Goal: Book appointment/travel/reservation

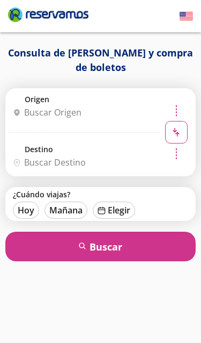
click at [111, 105] on input "Origen" at bounding box center [83, 112] width 148 height 27
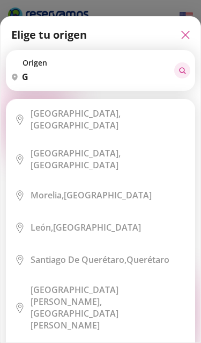
type input "g"
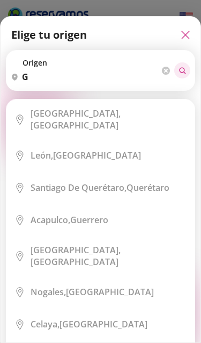
type input "gr"
type input "gra"
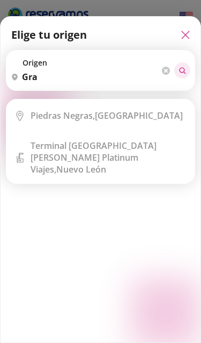
type input "gr"
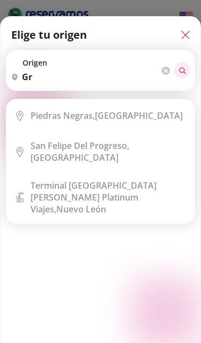
type input "g"
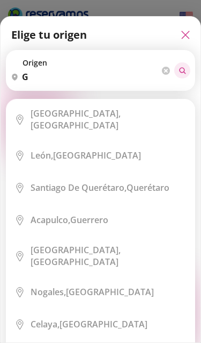
type input "gu"
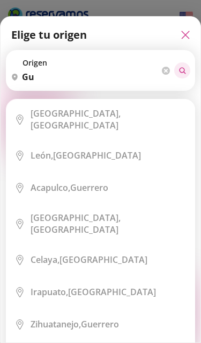
type input "gua"
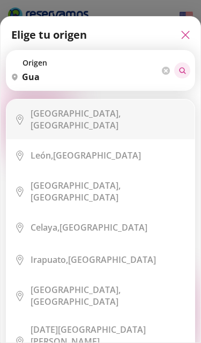
click at [93, 118] on div "[GEOGRAPHIC_DATA], [GEOGRAPHIC_DATA]" at bounding box center [109, 119] width 156 height 24
type input "[GEOGRAPHIC_DATA], [GEOGRAPHIC_DATA]"
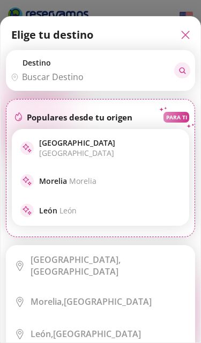
click at [112, 84] on input "Destino" at bounding box center [88, 76] width 164 height 27
type input "q"
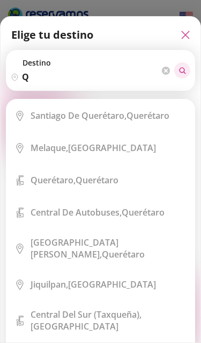
type input "qu"
type input "que"
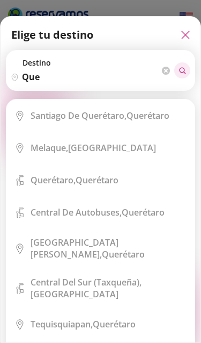
type input "que"
type input "quer"
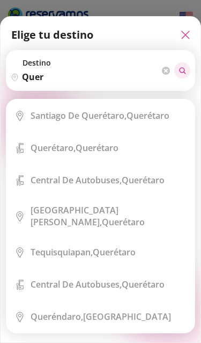
type input "quere"
type input "Queretaro"
type input "queretaro"
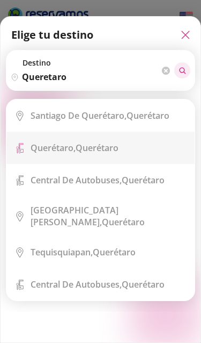
click at [119, 144] on div "Querétaro, Querétaro" at bounding box center [75, 148] width 88 height 12
type input "Querétaro, Querétaro"
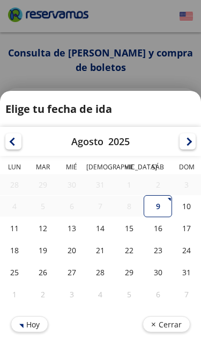
click at [163, 206] on div "9" at bounding box center [158, 206] width 29 height 22
type input "09-Ago-25"
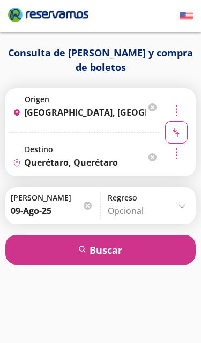
click at [145, 250] on button "search [GEOGRAPHIC_DATA]" at bounding box center [100, 250] width 191 height 30
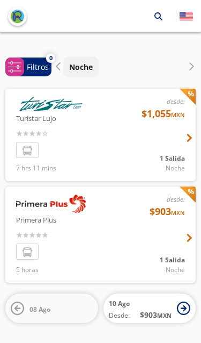
click at [144, 150] on div at bounding box center [100, 135] width 191 height 92
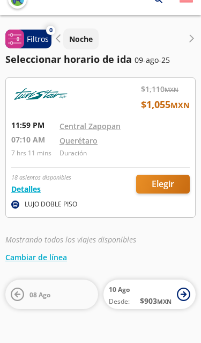
scroll to position [25, 0]
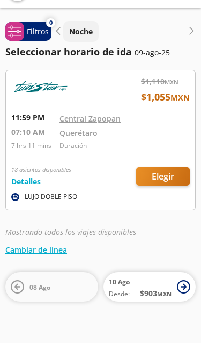
click at [110, 136] on div "Querétaro" at bounding box center [125, 132] width 130 height 13
click at [63, 125] on div at bounding box center [101, 139] width 190 height 139
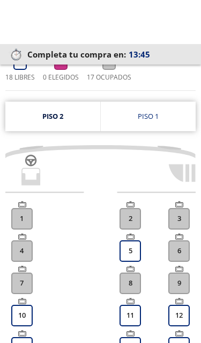
scroll to position [117, 0]
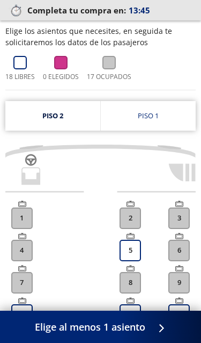
click at [168, 119] on link "Piso 1" at bounding box center [149, 116] width 96 height 30
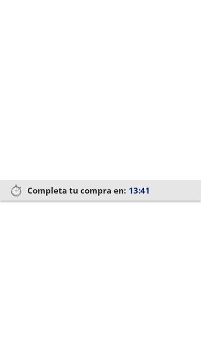
scroll to position [114, 0]
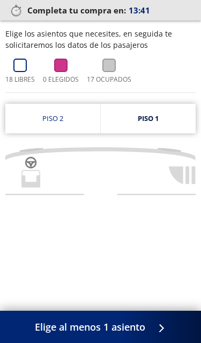
click at [70, 112] on link "Piso 2" at bounding box center [52, 119] width 95 height 30
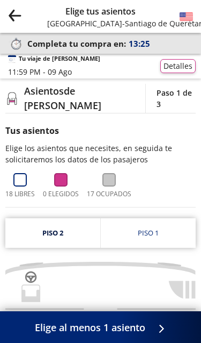
scroll to position [17, 0]
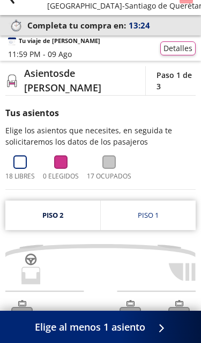
click at [161, 215] on link "Piso 1" at bounding box center [149, 215] width 96 height 30
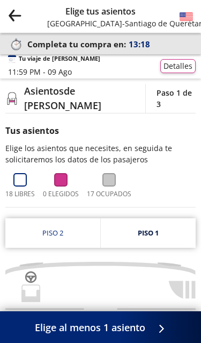
click at [19, 20] on icon "Group 9 Created with Sketch." at bounding box center [14, 14] width 13 height 13
click at [16, 22] on button "Group 9 Created with Sketch." at bounding box center [14, 16] width 13 height 17
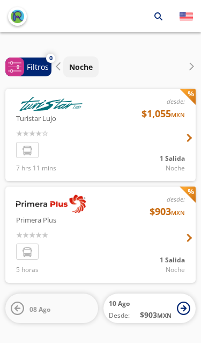
click at [159, 135] on div at bounding box center [100, 135] width 191 height 92
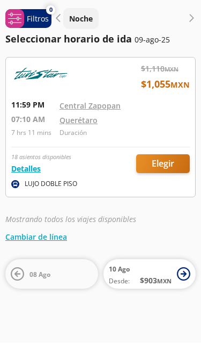
scroll to position [43, 0]
